Goal: Check status: Check status

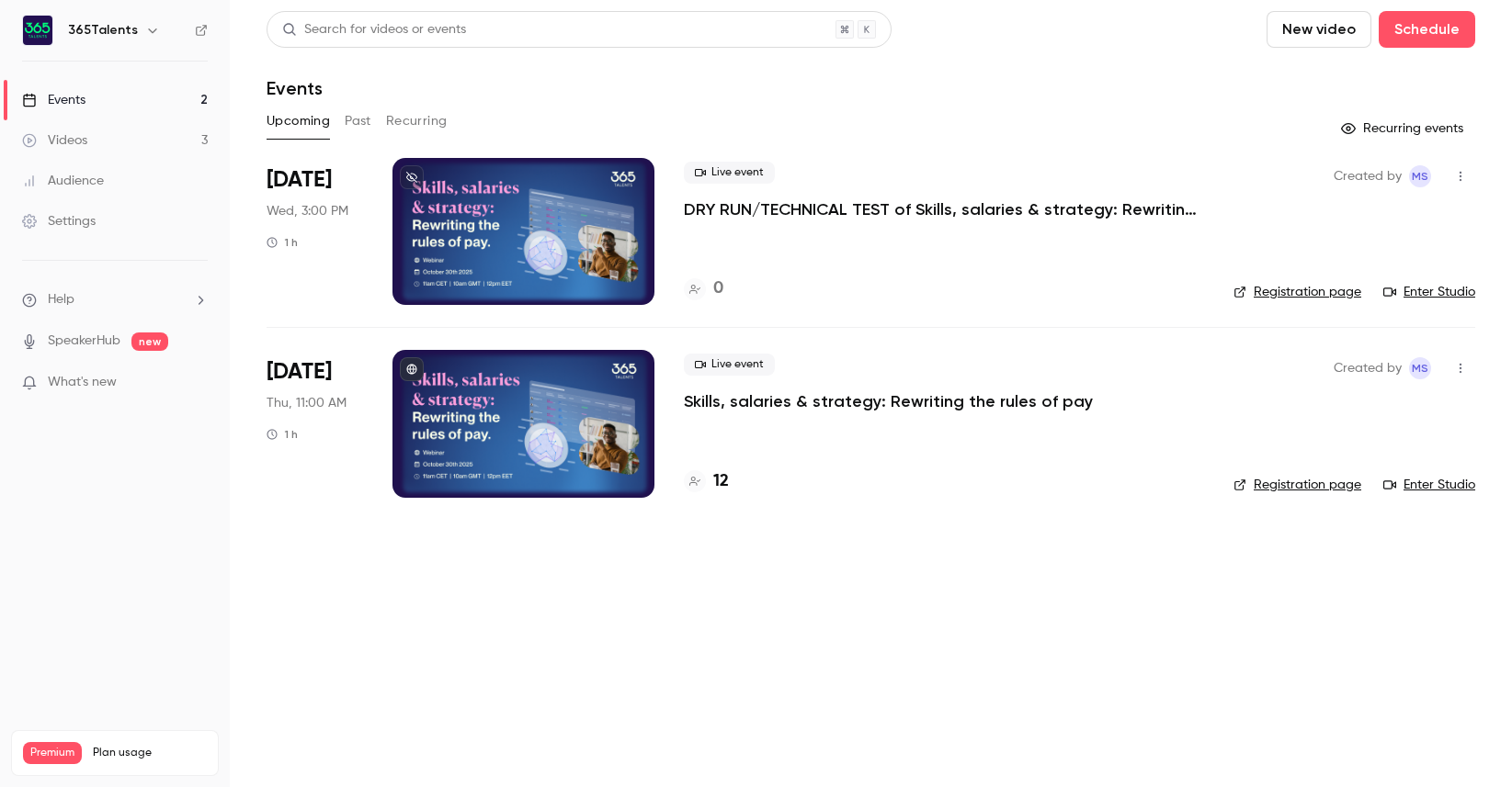
click at [869, 400] on p "Skills, salaries & strategy: Rewriting the rules of pay" at bounding box center [888, 401] width 409 height 22
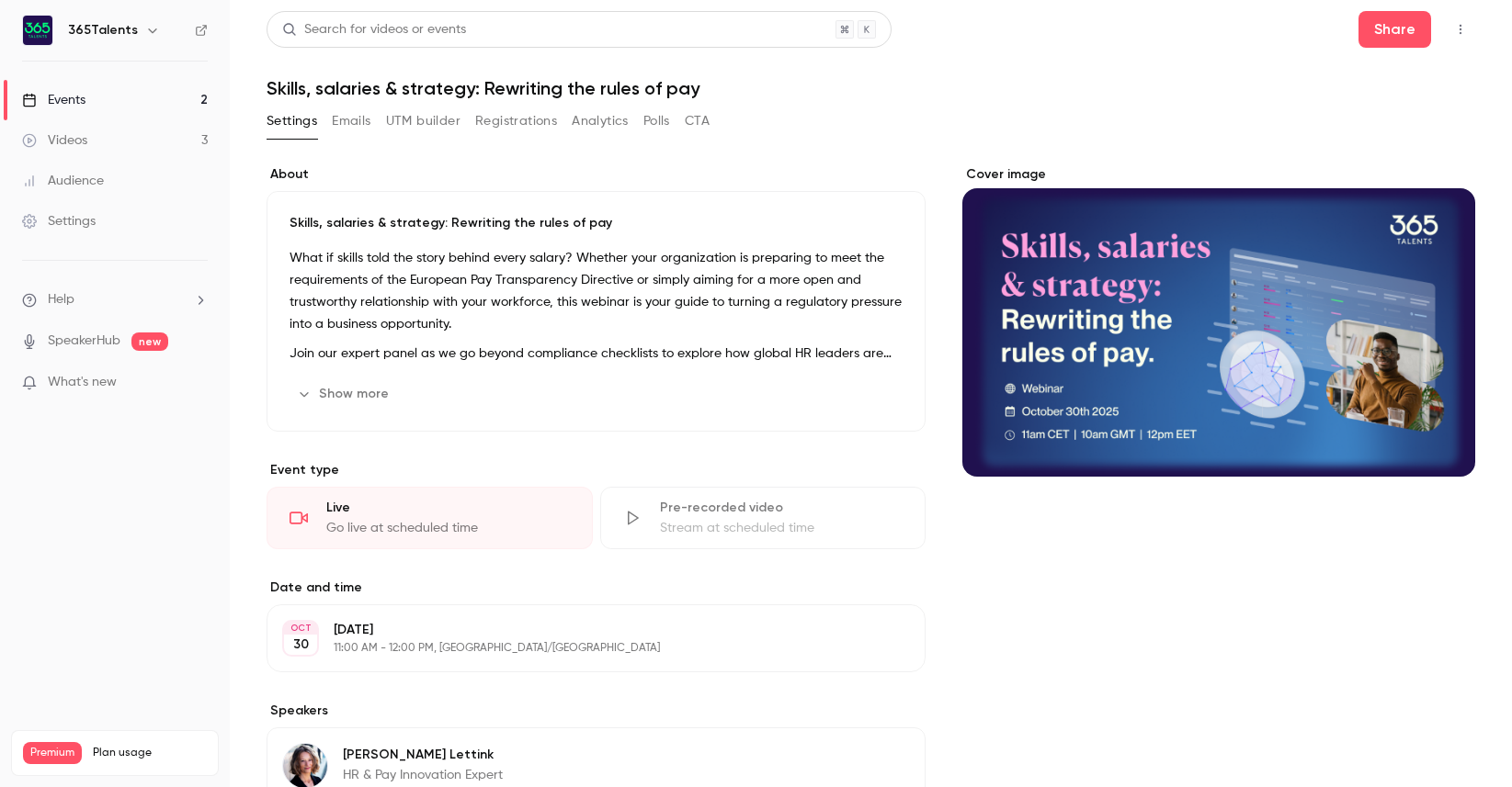
click at [537, 120] on button "Registrations" at bounding box center [516, 120] width 82 height 29
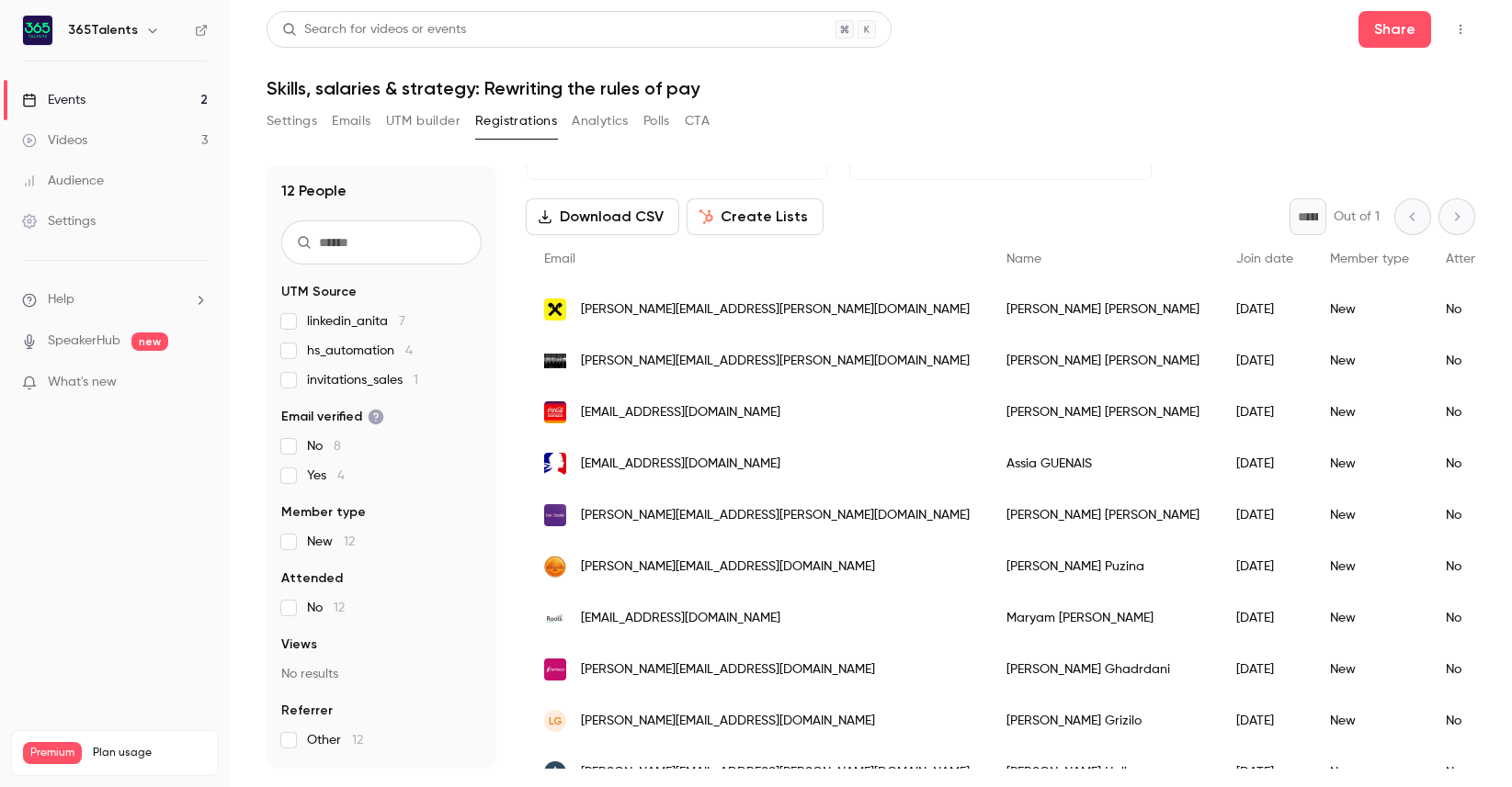
click at [111, 101] on link "Events 2" at bounding box center [115, 100] width 230 height 41
